Goal: Find specific page/section: Find specific page/section

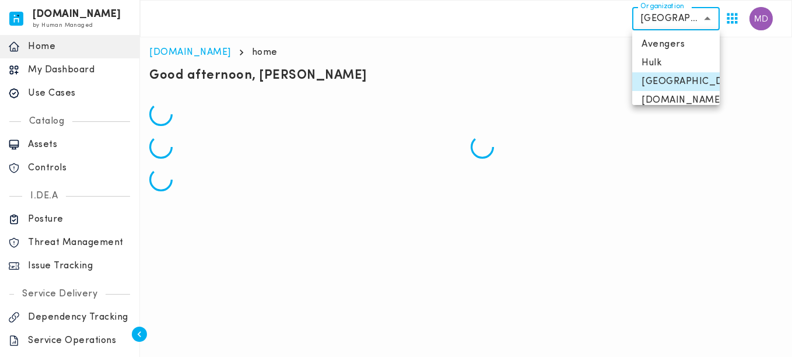
click at [645, 25] on body "[DOMAIN_NAME] by Human Managed {"resourceSet":[{"resourceId":"invicta-io/web/na…" at bounding box center [396, 100] width 792 height 201
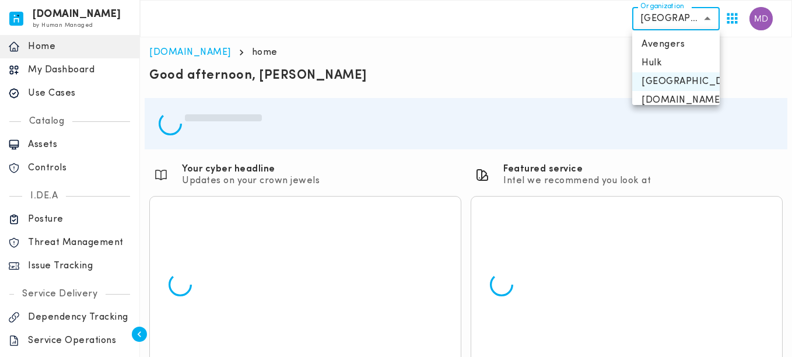
scroll to position [47, 0]
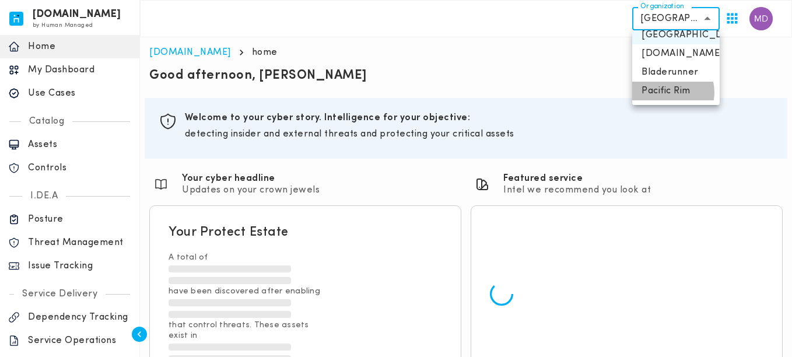
click at [670, 92] on li "Pacific Rim" at bounding box center [676, 91] width 88 height 19
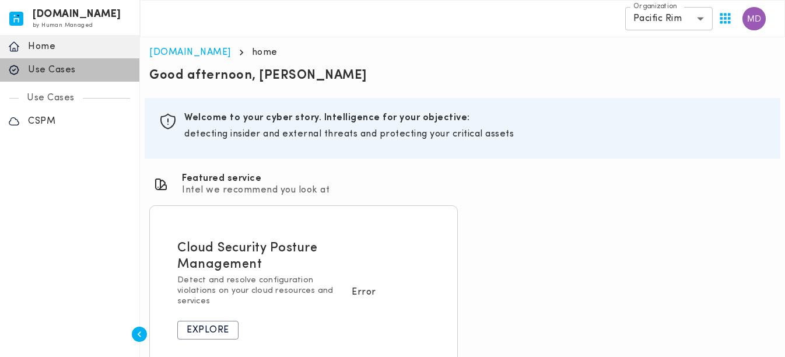
click at [67, 67] on p "Use Cases" at bounding box center [79, 70] width 103 height 12
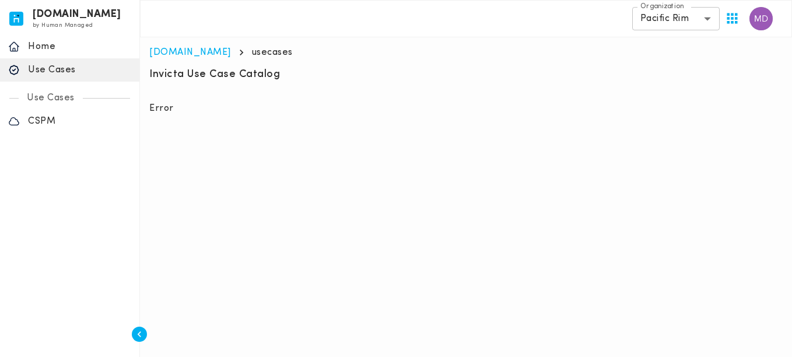
click at [726, 92] on div "Section ID: Error" at bounding box center [466, 104] width 643 height 30
click at [656, 27] on body "[DOMAIN_NAME] by Human Managed {"resourceSet":[{"resourceId":"invicta-io/web/na…" at bounding box center [396, 62] width 792 height 124
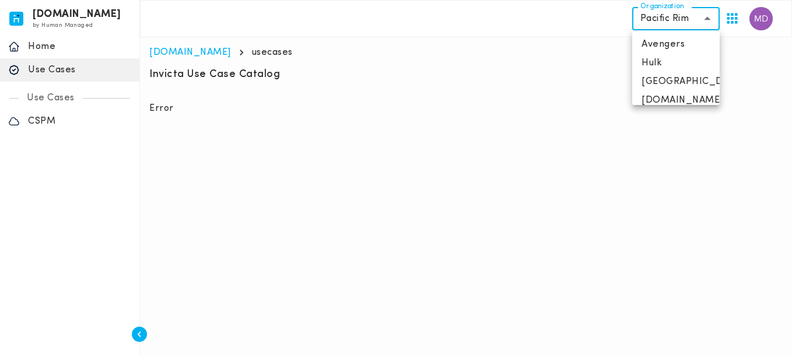
click at [677, 47] on li "Avengers" at bounding box center [676, 44] width 88 height 19
type input "**********"
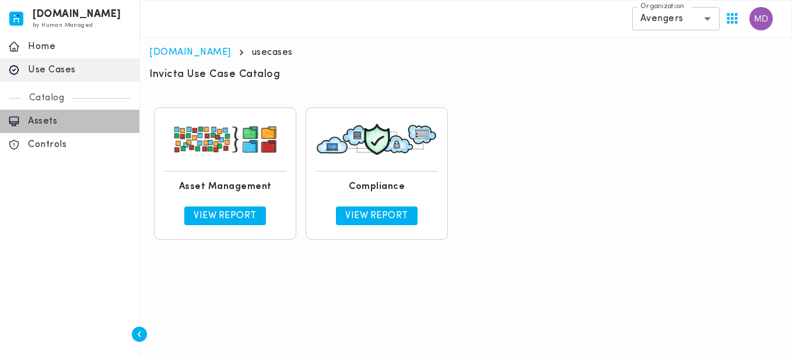
click at [72, 117] on p "Assets" at bounding box center [79, 122] width 103 height 12
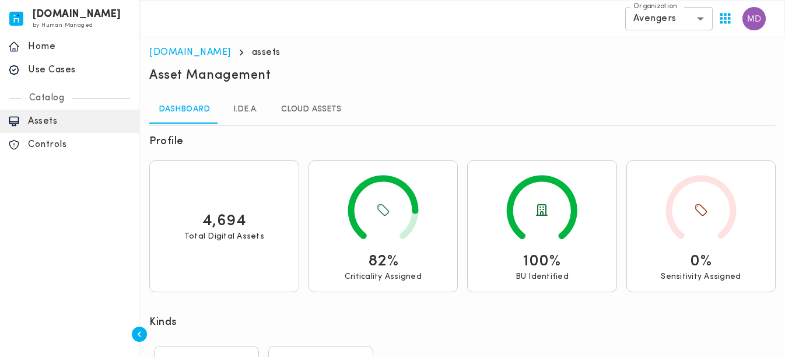
click at [239, 113] on link "I.DE.A." at bounding box center [245, 110] width 53 height 28
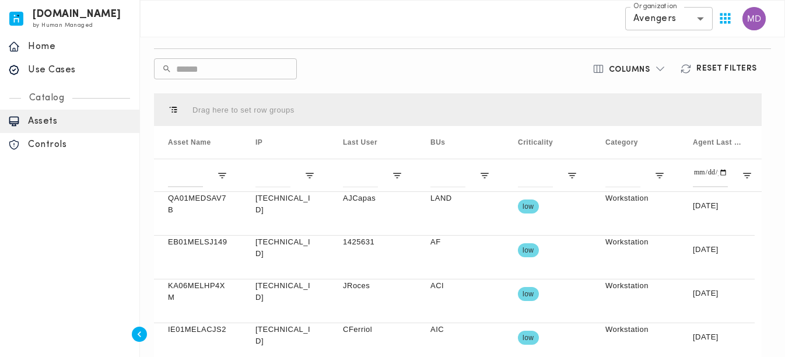
scroll to position [350, 0]
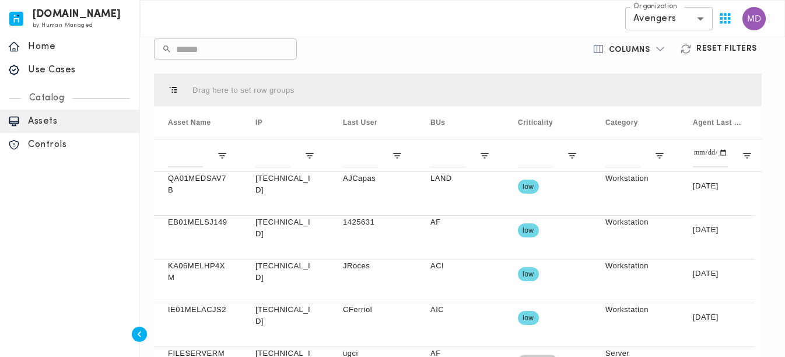
click at [45, 245] on div "[DOMAIN_NAME] by Human Managed {"resourceSet":[{"resourceId":"invicta-io/web/na…" at bounding box center [70, 178] width 140 height 357
